Goal: Task Accomplishment & Management: Complete application form

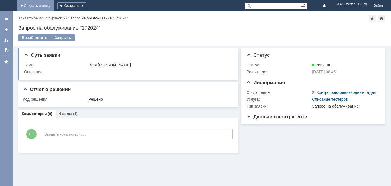
click at [54, 5] on link "+ Создать заявку" at bounding box center [35, 5] width 37 height 11
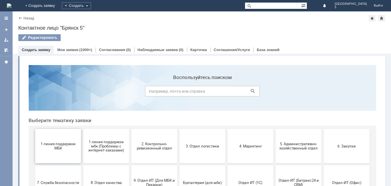
click at [53, 141] on button "1 линия поддержки МБК" at bounding box center [58, 146] width 46 height 34
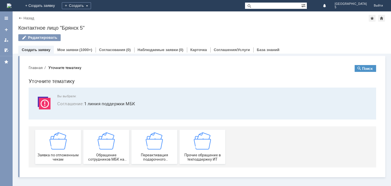
click at [53, 141] on img at bounding box center [57, 141] width 17 height 17
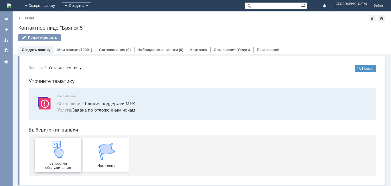
click at [53, 148] on img at bounding box center [57, 149] width 17 height 17
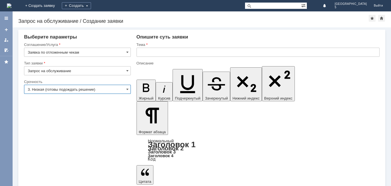
click at [123, 90] on input "3. Низкая (готовы подождать решение)" at bounding box center [77, 89] width 107 height 9
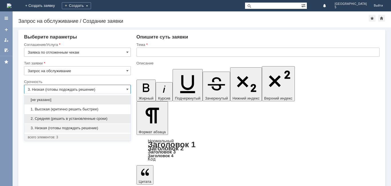
click at [74, 118] on span "2. Средняя (решить в установленные сроки)" at bounding box center [77, 119] width 99 height 5
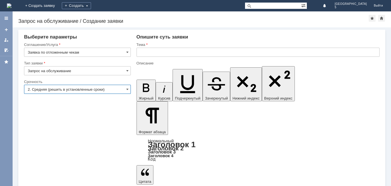
type input "2. Средняя (решить в установленные сроки)"
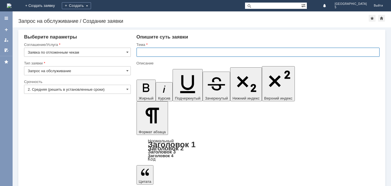
click at [147, 53] on input "text" at bounding box center [257, 52] width 243 height 9
type input "отложенный чек за [DATE] МБК 5"
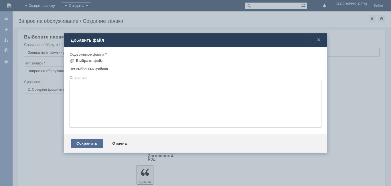
click at [90, 145] on div "Сохранить" at bounding box center [87, 143] width 32 height 9
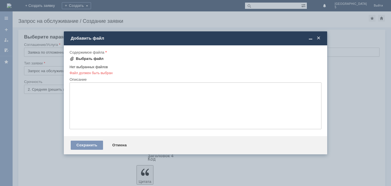
click at [86, 58] on div "Выбрать файл" at bounding box center [90, 59] width 28 height 5
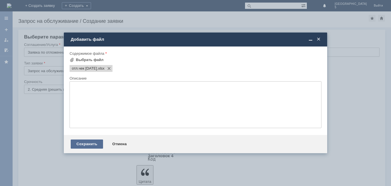
click at [79, 144] on div "Сохранить" at bounding box center [87, 144] width 32 height 9
